Goal: Contribute content

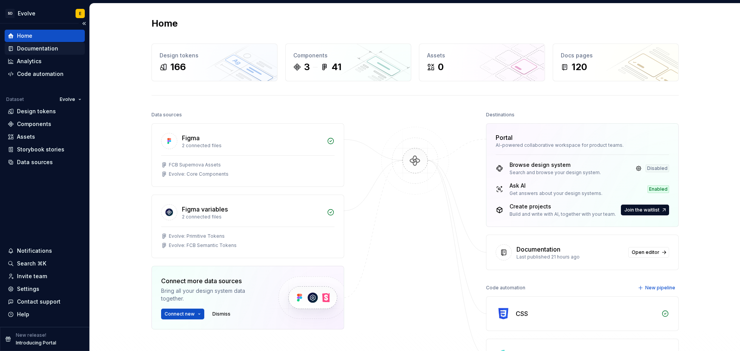
click at [33, 48] on div "Documentation" at bounding box center [37, 49] width 41 height 8
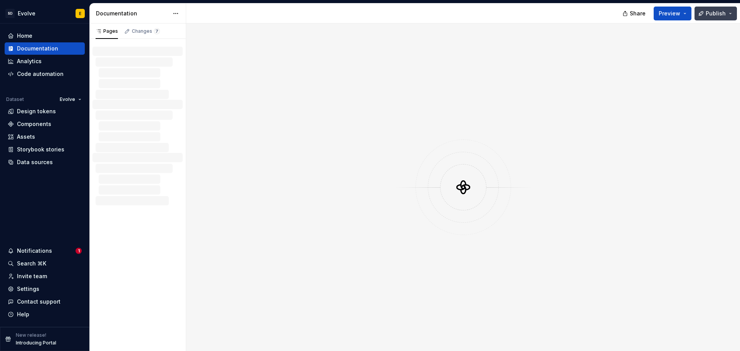
click at [710, 13] on span "Publish" at bounding box center [716, 14] width 20 height 8
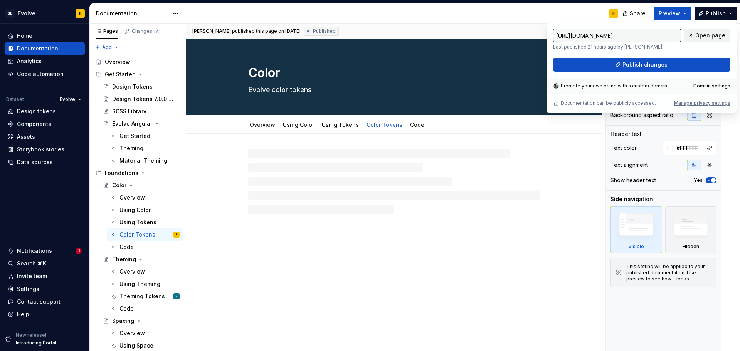
click at [712, 36] on span "Open page" at bounding box center [710, 36] width 30 height 8
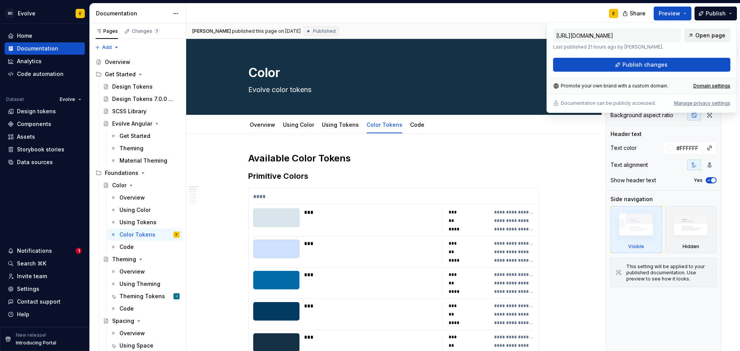
type textarea "*"
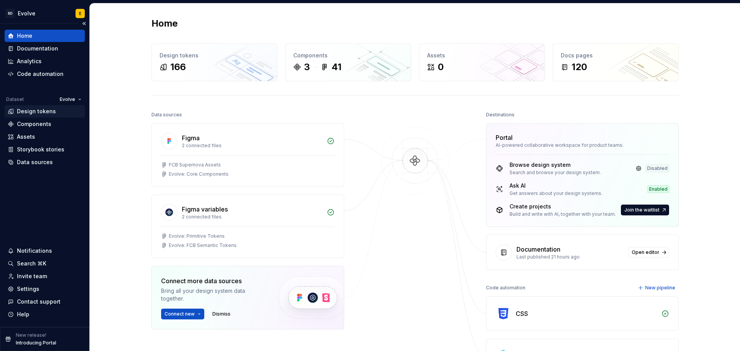
click at [35, 109] on div "Design tokens" at bounding box center [36, 112] width 39 height 8
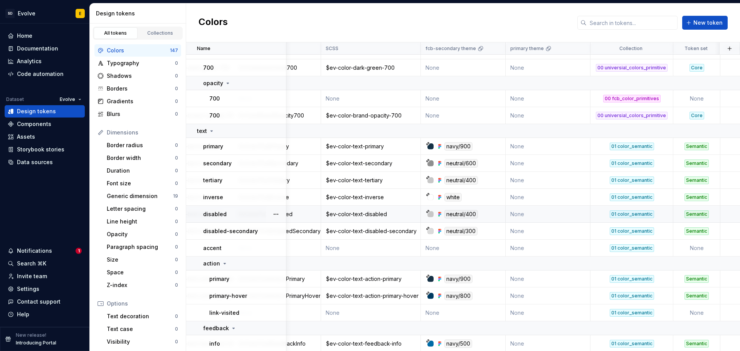
scroll to position [1233, 287]
